Goal: Communication & Community: Answer question/provide support

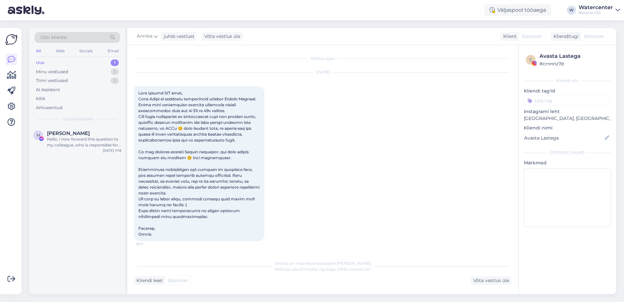
scroll to position [94, 0]
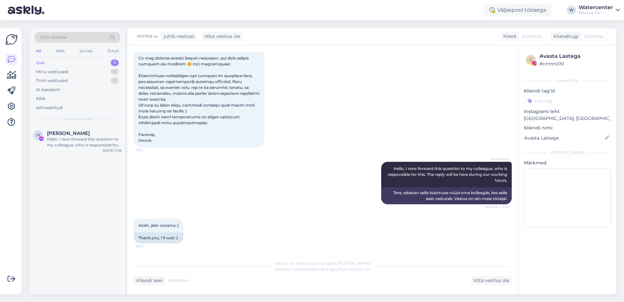
click at [40, 63] on div "Uus" at bounding box center [40, 62] width 8 height 7
click at [45, 74] on div "Minu vestlused" at bounding box center [52, 72] width 32 height 7
click at [62, 141] on div "Добрый день! Аквапарк 30.08 открыт с 10:00-20:00." at bounding box center [84, 142] width 74 height 12
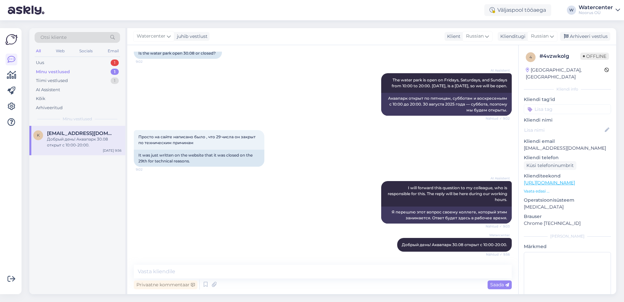
scroll to position [58, 0]
click at [591, 34] on div "Arhiveeri vestlus" at bounding box center [585, 36] width 50 height 9
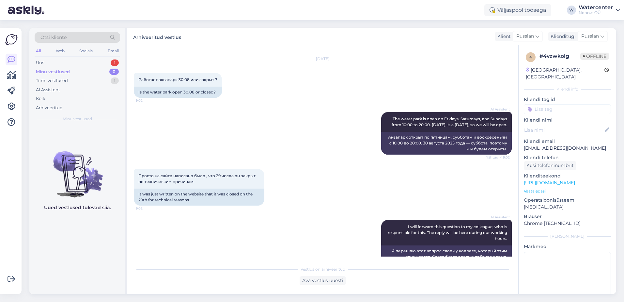
scroll to position [0, 0]
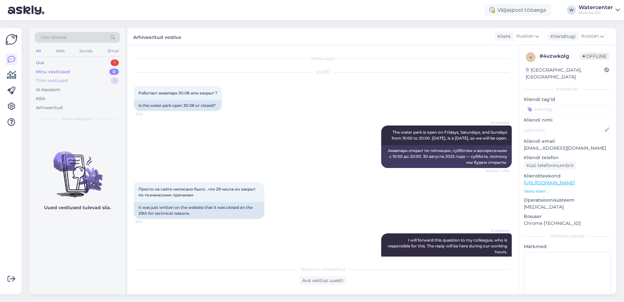
click at [44, 80] on div "Tiimi vestlused" at bounding box center [52, 80] width 32 height 7
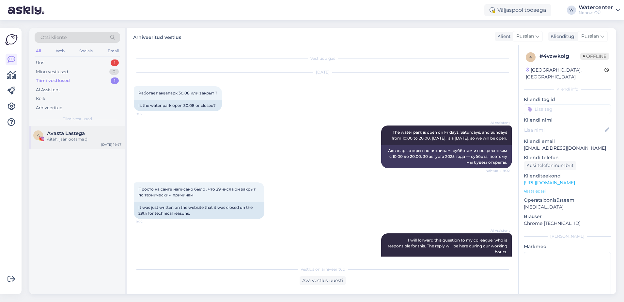
click at [88, 137] on div "Aitäh, jään ootama :)" at bounding box center [84, 139] width 74 height 6
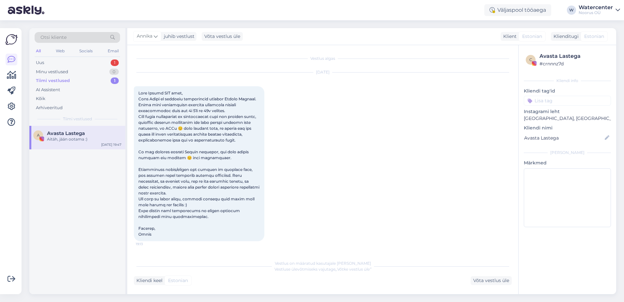
scroll to position [94, 0]
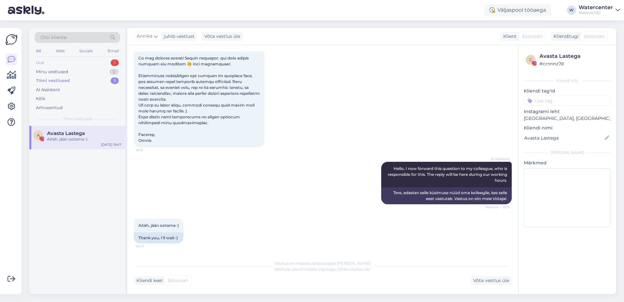
click at [61, 65] on div "Uus 1" at bounding box center [78, 62] width 86 height 9
click at [83, 138] on div "Hello, I now forward this question to my colleague, who is responsible for this…" at bounding box center [84, 142] width 74 height 12
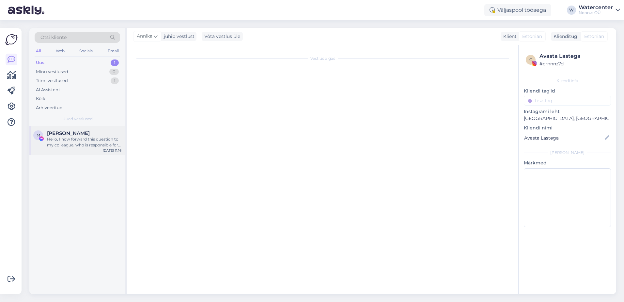
scroll to position [0, 0]
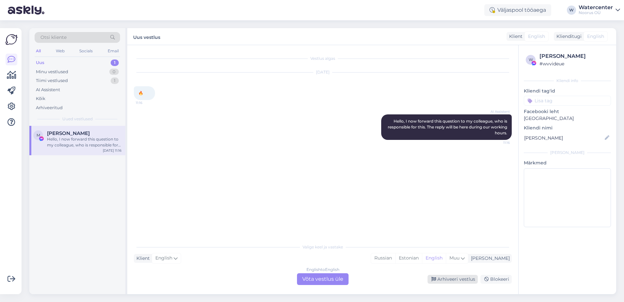
click at [449, 276] on div "Arhiveeri vestlus" at bounding box center [453, 279] width 50 height 9
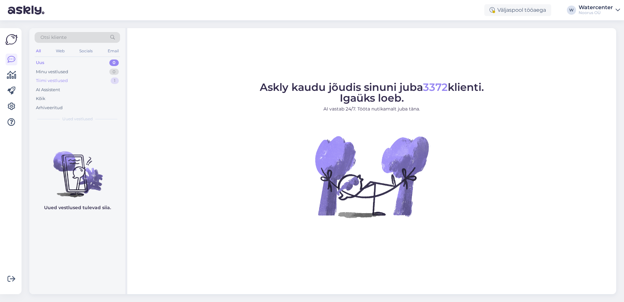
click at [73, 83] on div "Tiimi vestlused 1" at bounding box center [78, 80] width 86 height 9
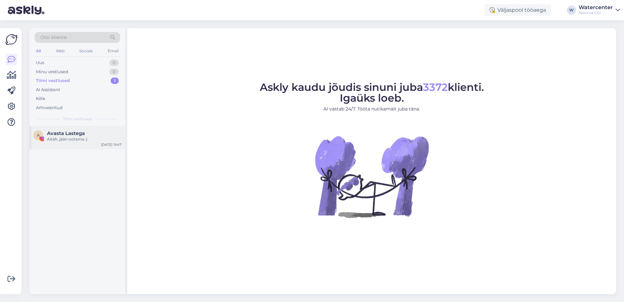
click at [63, 147] on div "A Avasta Lastega Aitäh, jään ootama :) Aug 29 19:47" at bounding box center [77, 138] width 96 height 24
click at [527, 196] on figure "Askly kaudu jõudis sinuni juba 3372 klienti. Igaüks loeb. AI vastab 24/7. Tööta…" at bounding box center [371, 158] width 477 height 153
click at [77, 138] on div "Hello, I now forward this question to my colleague, who is responsible for this…" at bounding box center [84, 142] width 74 height 12
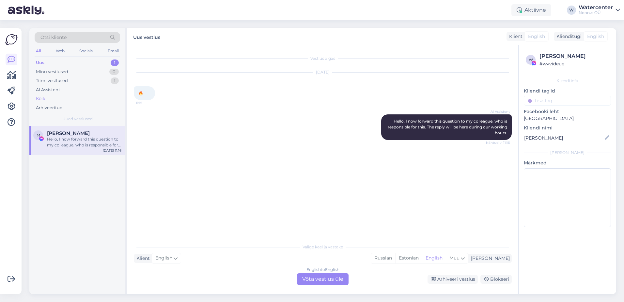
click at [48, 102] on div "Kõik" at bounding box center [78, 98] width 86 height 9
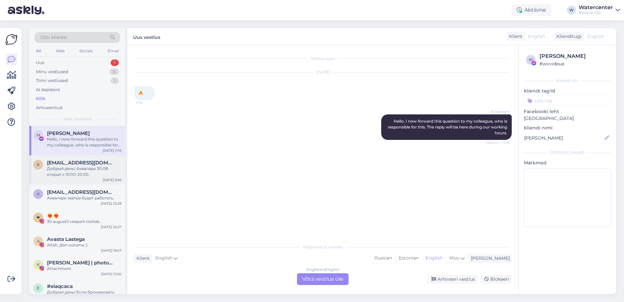
click at [55, 165] on span "[EMAIL_ADDRESS][DOMAIN_NAME]" at bounding box center [81, 163] width 68 height 6
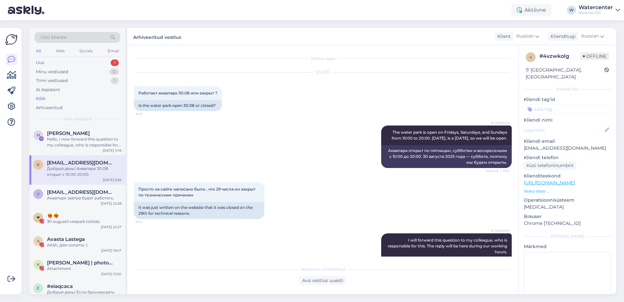
scroll to position [60, 0]
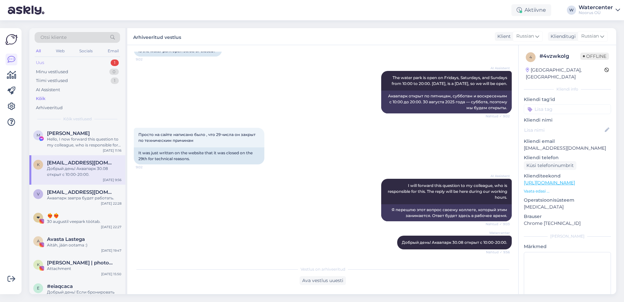
click at [69, 60] on div "Uus 1" at bounding box center [78, 62] width 86 height 9
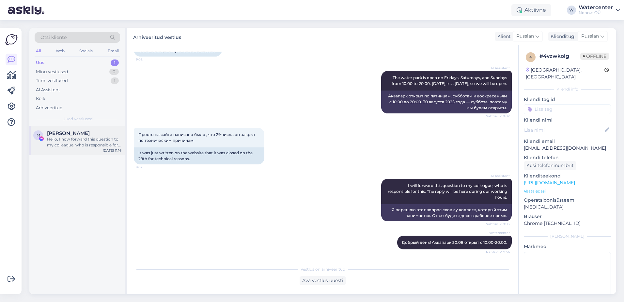
click at [71, 137] on div "Hello, I now forward this question to my colleague, who is responsible for this…" at bounding box center [84, 142] width 74 height 12
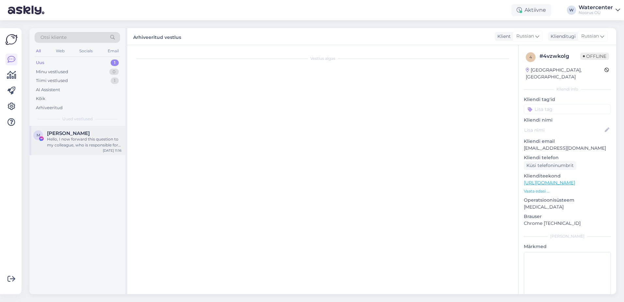
scroll to position [0, 0]
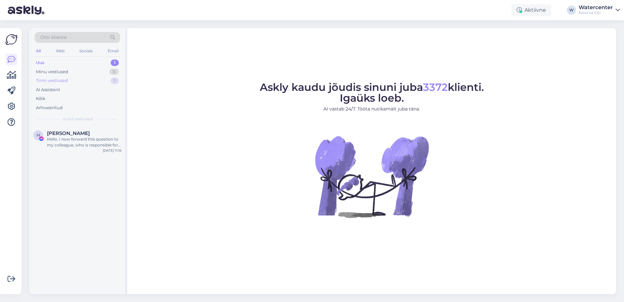
click at [78, 79] on div "Tiimi vestlused 1" at bounding box center [78, 80] width 86 height 9
click at [84, 132] on span "Avasta Lastega" at bounding box center [66, 133] width 38 height 6
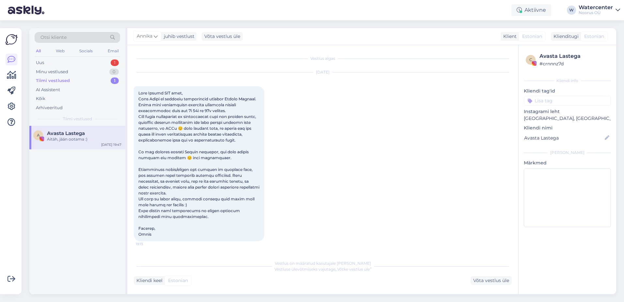
scroll to position [94, 0]
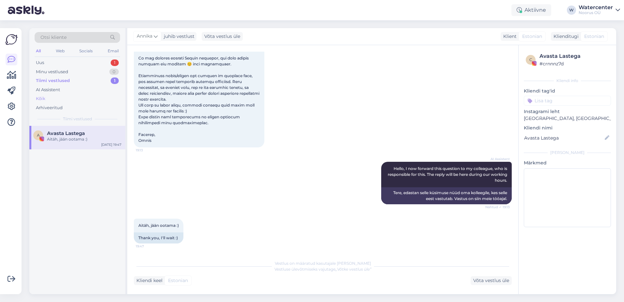
click at [66, 94] on div "Kõik" at bounding box center [78, 98] width 86 height 9
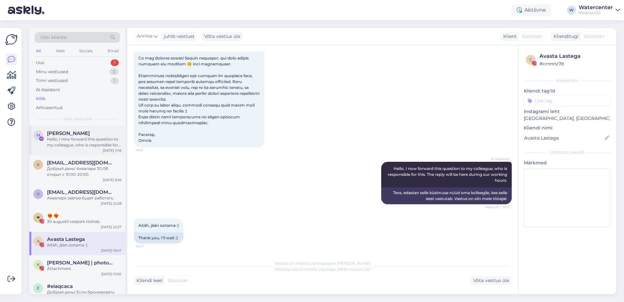
click at [89, 137] on div "Hello, I now forward this question to my colleague, who is responsible for this…" at bounding box center [84, 142] width 74 height 12
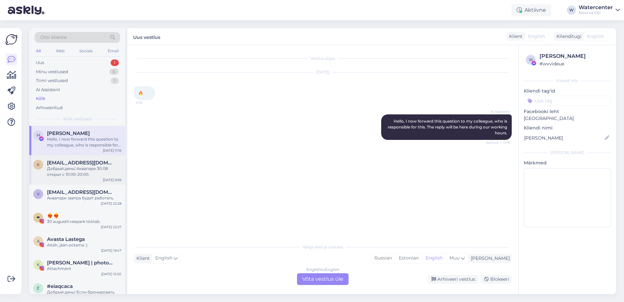
click at [89, 165] on span "[EMAIL_ADDRESS][DOMAIN_NAME]" at bounding box center [81, 163] width 68 height 6
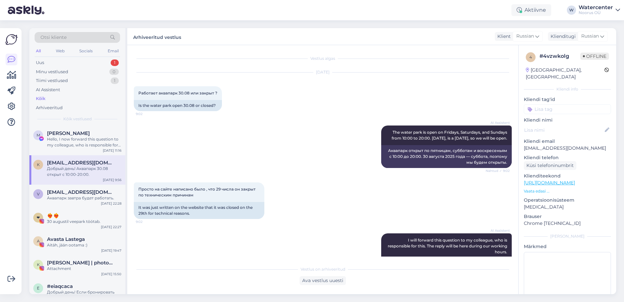
scroll to position [60, 0]
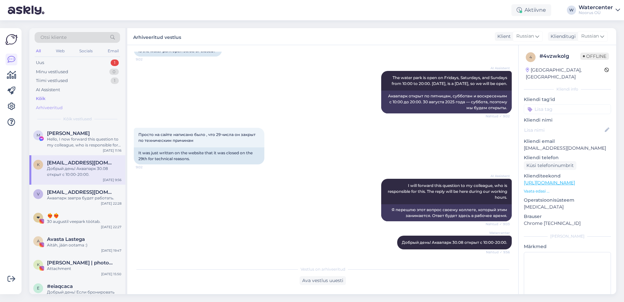
click at [55, 106] on div "Arhiveeritud" at bounding box center [49, 107] width 27 height 7
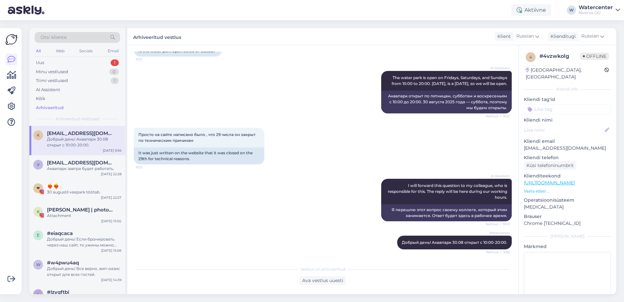
click at [61, 141] on div "Добрый день! Аквапарк 30.08 открыт с 10:00-20:00." at bounding box center [84, 142] width 74 height 12
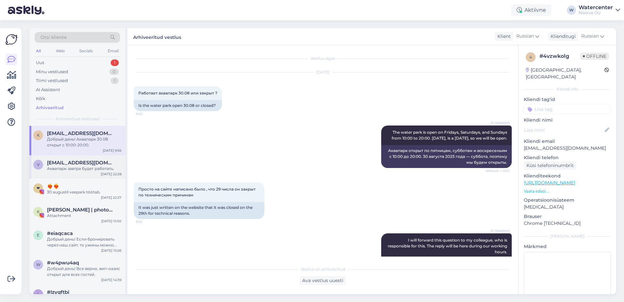
click at [72, 171] on div "Аквапарк завтра будет работать." at bounding box center [84, 168] width 74 height 6
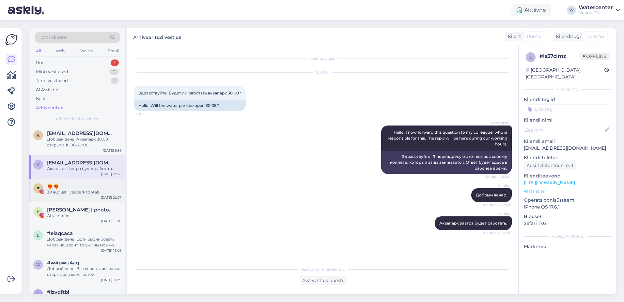
click at [70, 195] on div "❤ ❤️‍🔥❤️‍🔥 30 augustil veepark töötab. Aug 29 22:27" at bounding box center [77, 191] width 96 height 24
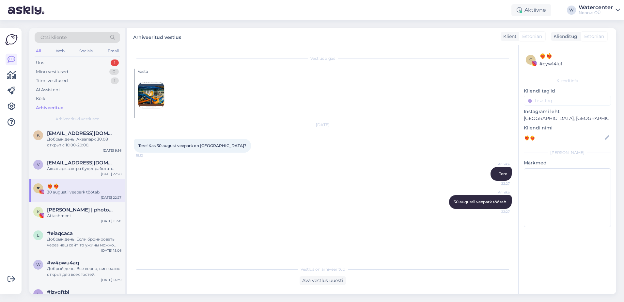
click at [149, 99] on img at bounding box center [151, 95] width 26 height 26
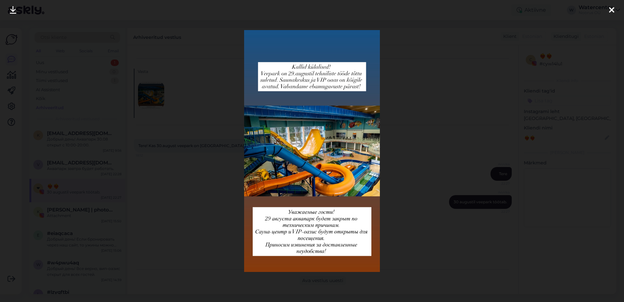
click at [149, 99] on div at bounding box center [312, 151] width 624 height 302
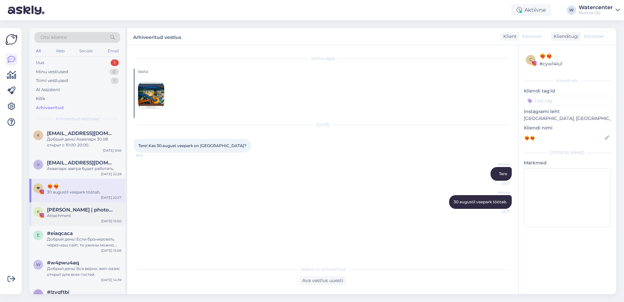
click at [106, 222] on div "Aug 29 15:50" at bounding box center [111, 220] width 20 height 5
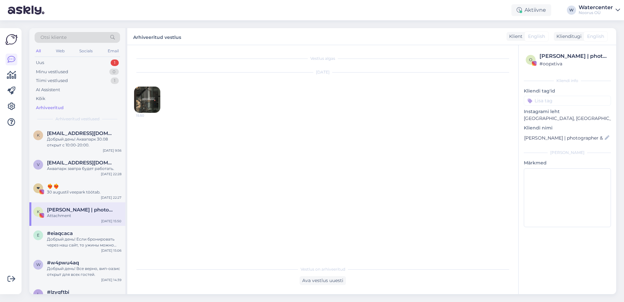
click at [151, 96] on img at bounding box center [147, 100] width 26 height 26
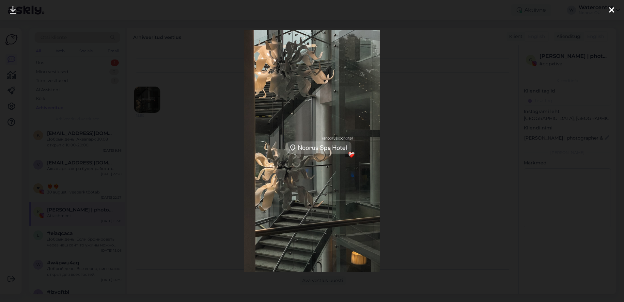
click at [169, 111] on div at bounding box center [312, 151] width 624 height 302
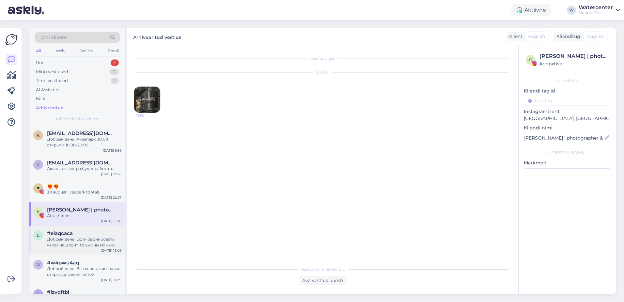
click at [82, 249] on div "e #eiaqcaca Добрый день! Если бронировать через наш сайт, то ужины можно добави…" at bounding box center [77, 240] width 96 height 29
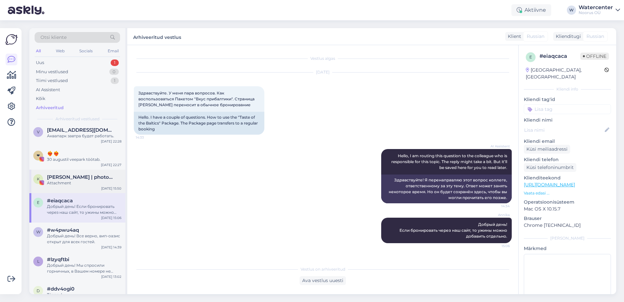
scroll to position [65, 0]
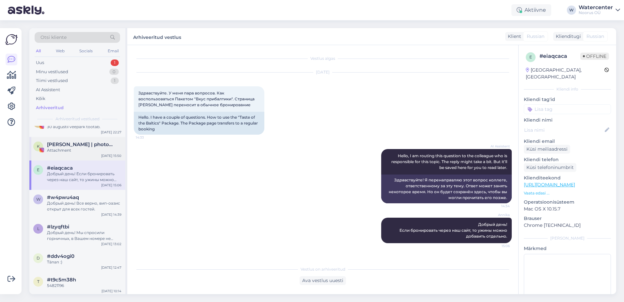
click at [89, 211] on div "Добрый день! Все верно, вип-оазис открыт для всех гостей." at bounding box center [84, 206] width 74 height 12
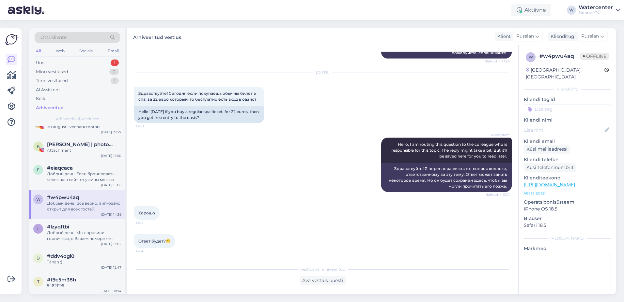
scroll to position [346, 0]
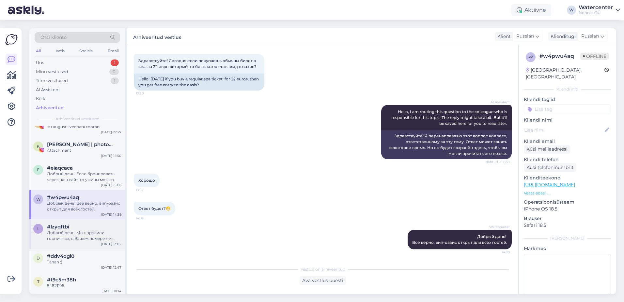
click at [78, 240] on div "Добрый день! Мы спросили горничных, в Вашем номере не было ничего найдено" at bounding box center [84, 235] width 74 height 12
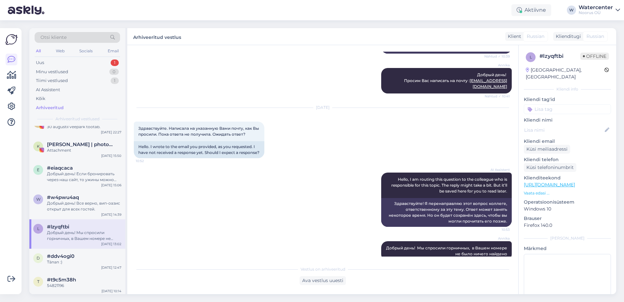
scroll to position [498, 0]
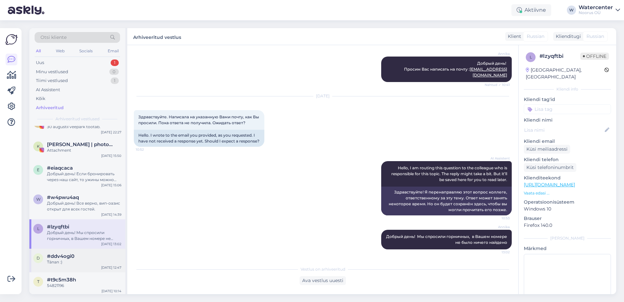
click at [70, 260] on div "Tänan :)" at bounding box center [84, 262] width 74 height 6
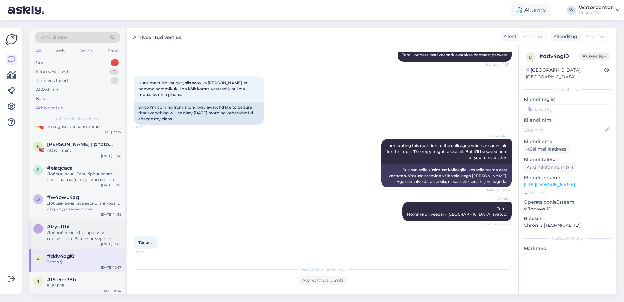
scroll to position [131, 0]
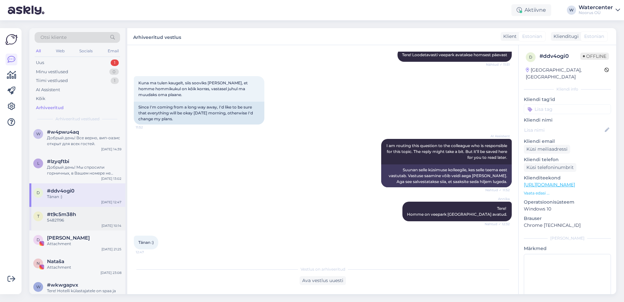
click at [76, 214] on div "#t9c5m38h" at bounding box center [84, 214] width 74 height 6
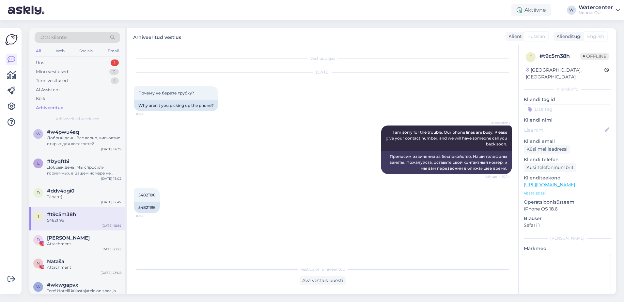
scroll to position [163, 0]
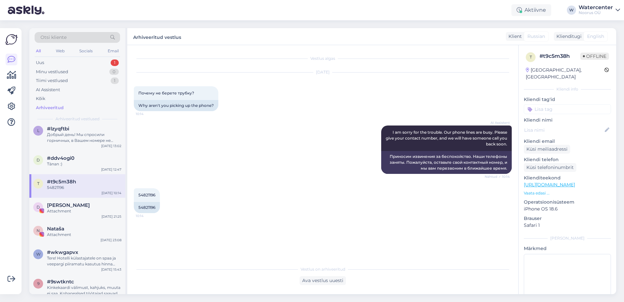
click at [76, 214] on div "D Diana Saar Attachment Aug 28 21:25" at bounding box center [77, 209] width 96 height 24
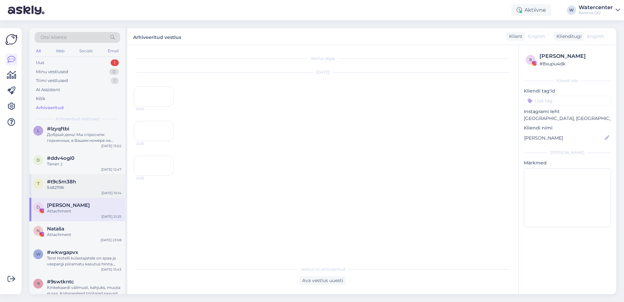
scroll to position [0, 0]
click at [69, 228] on div "Nataša" at bounding box center [84, 229] width 74 height 6
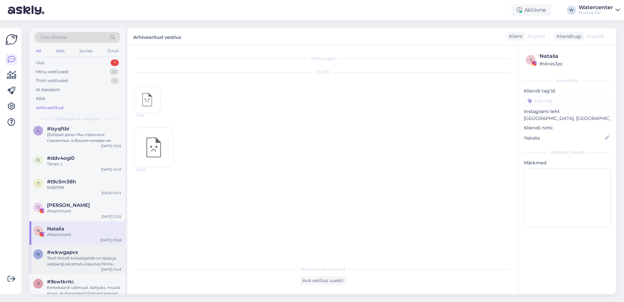
click at [90, 248] on div "w #wkwgapvx Tere! Hotelli külastajatele on spaa ja veepargi piiramatu kasutus h…" at bounding box center [77, 258] width 96 height 29
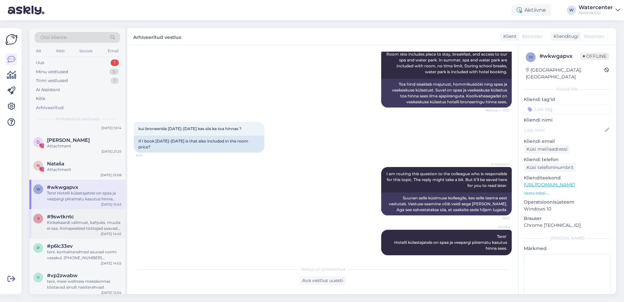
scroll to position [228, 0]
click at [107, 218] on div "#9swtkntc" at bounding box center [84, 216] width 74 height 6
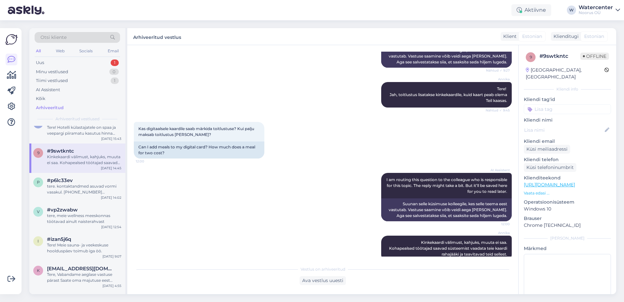
scroll to position [261, 0]
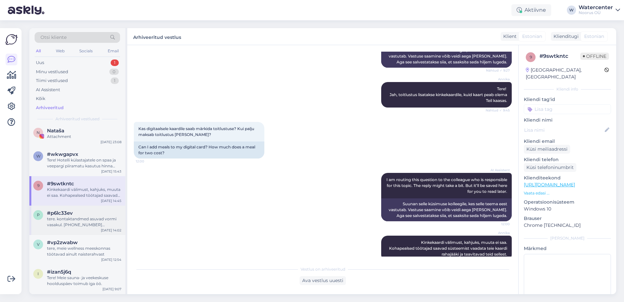
click at [100, 214] on div "#p6lc33ev" at bounding box center [84, 213] width 74 height 6
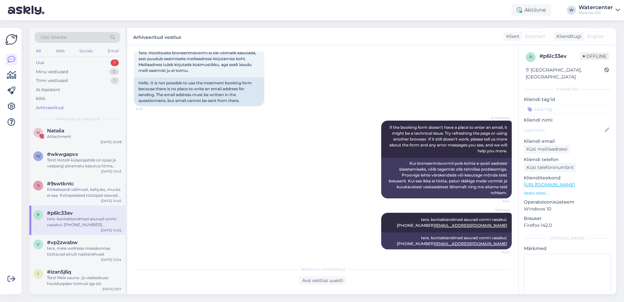
scroll to position [0, 0]
